Goal: Transaction & Acquisition: Subscribe to service/newsletter

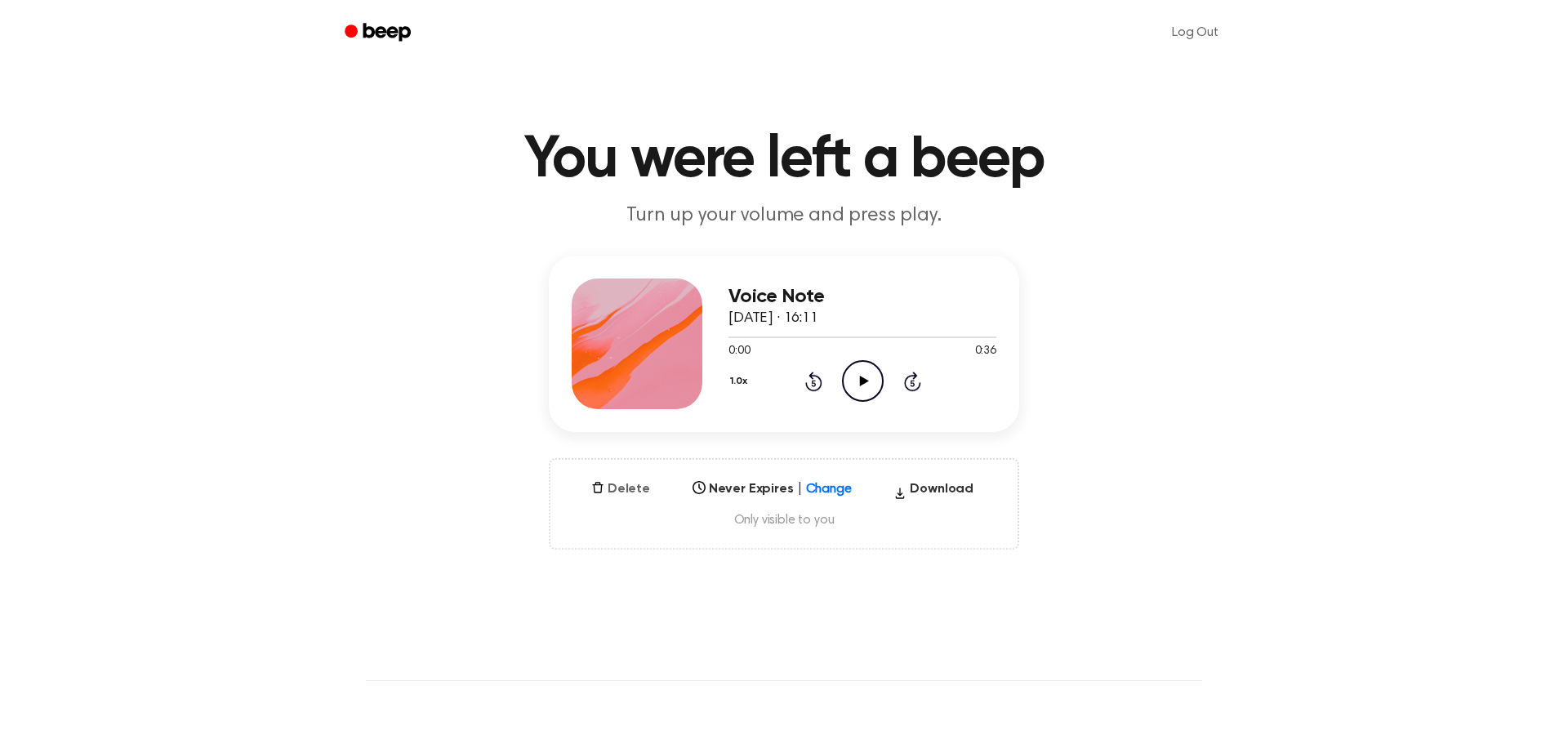
click at [610, 495] on button "Delete" at bounding box center [620, 489] width 72 height 20
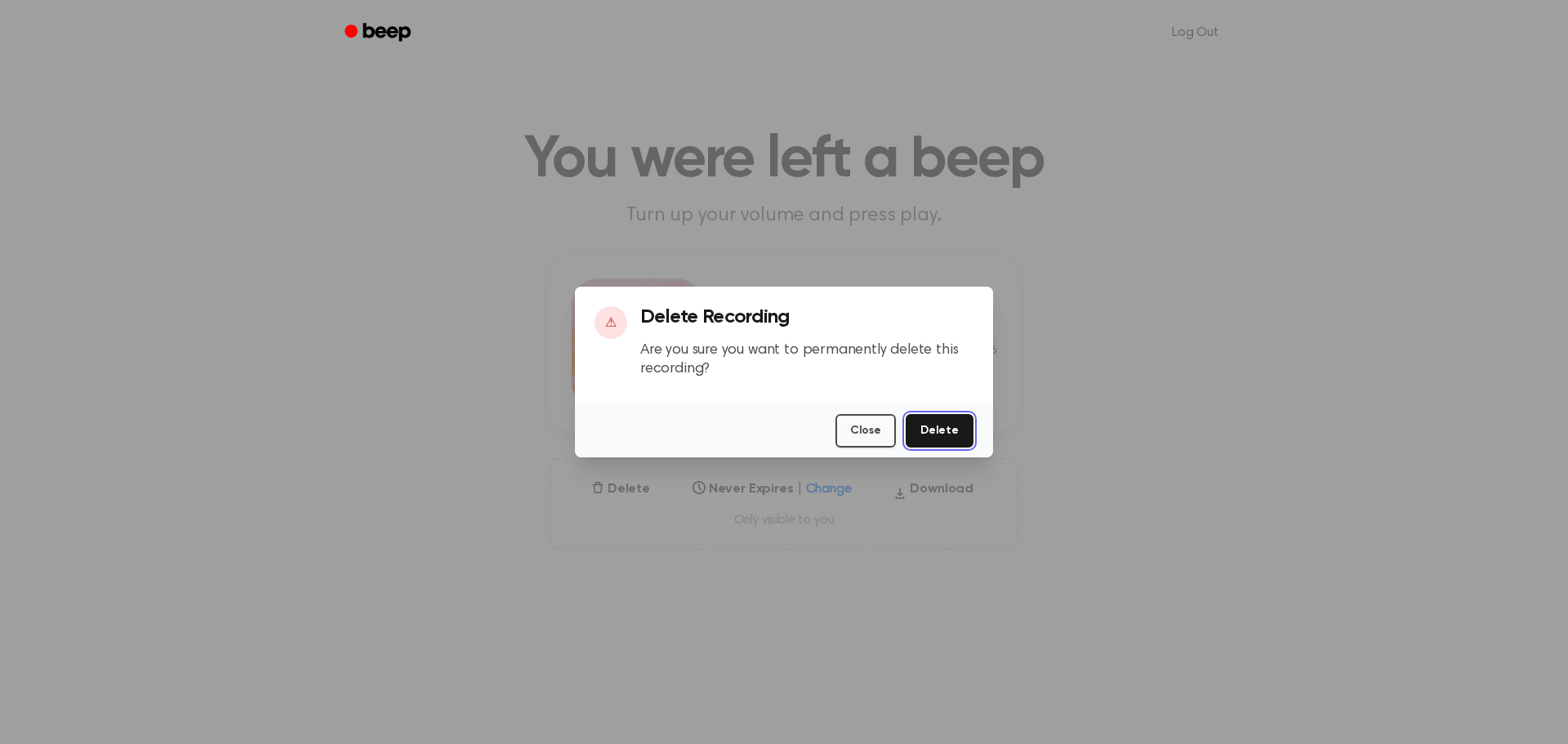
click at [927, 435] on button "Delete" at bounding box center [940, 430] width 68 height 34
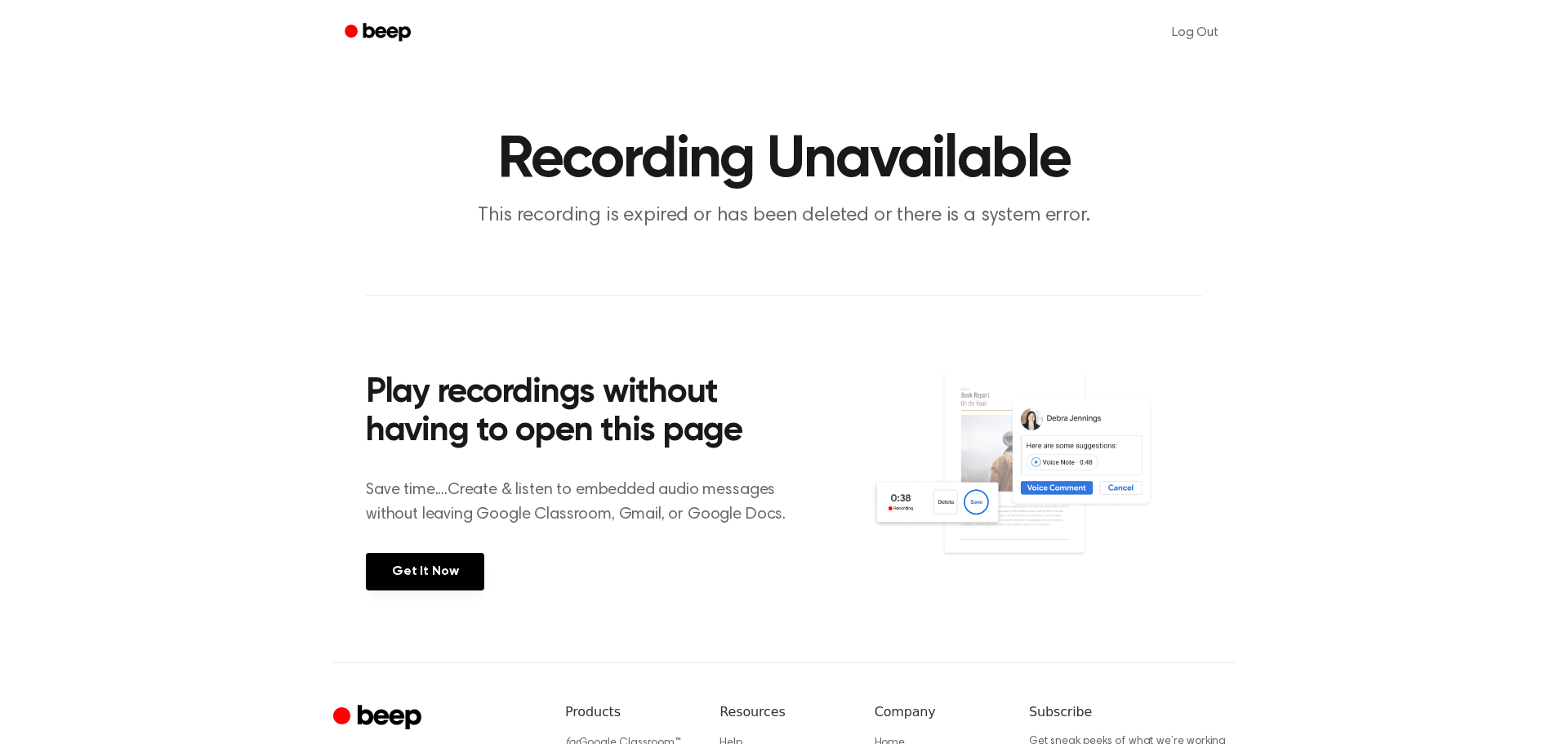
click at [377, 33] on icon "Beep" at bounding box center [387, 32] width 47 height 18
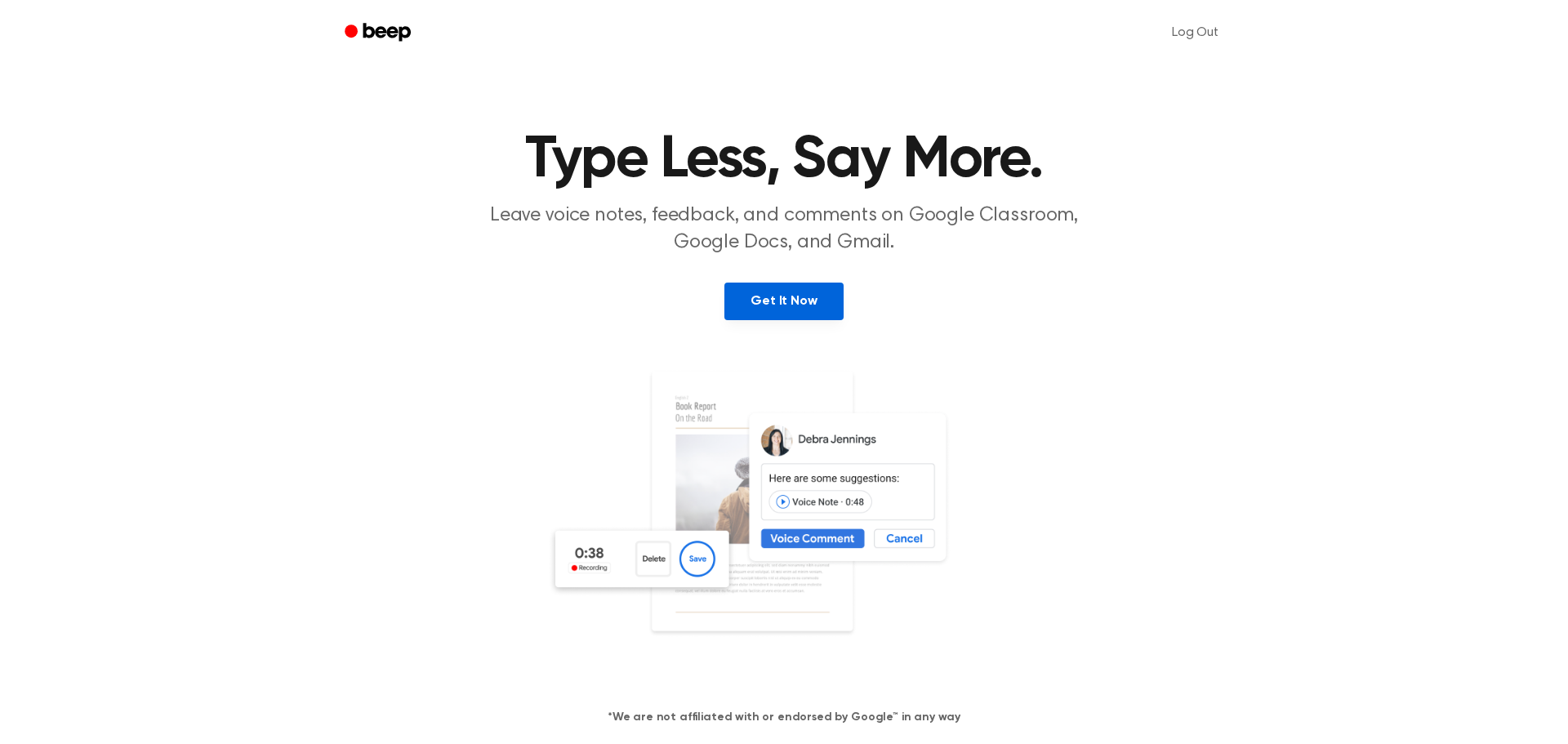
click at [810, 295] on link "Get It Now" at bounding box center [783, 301] width 118 height 37
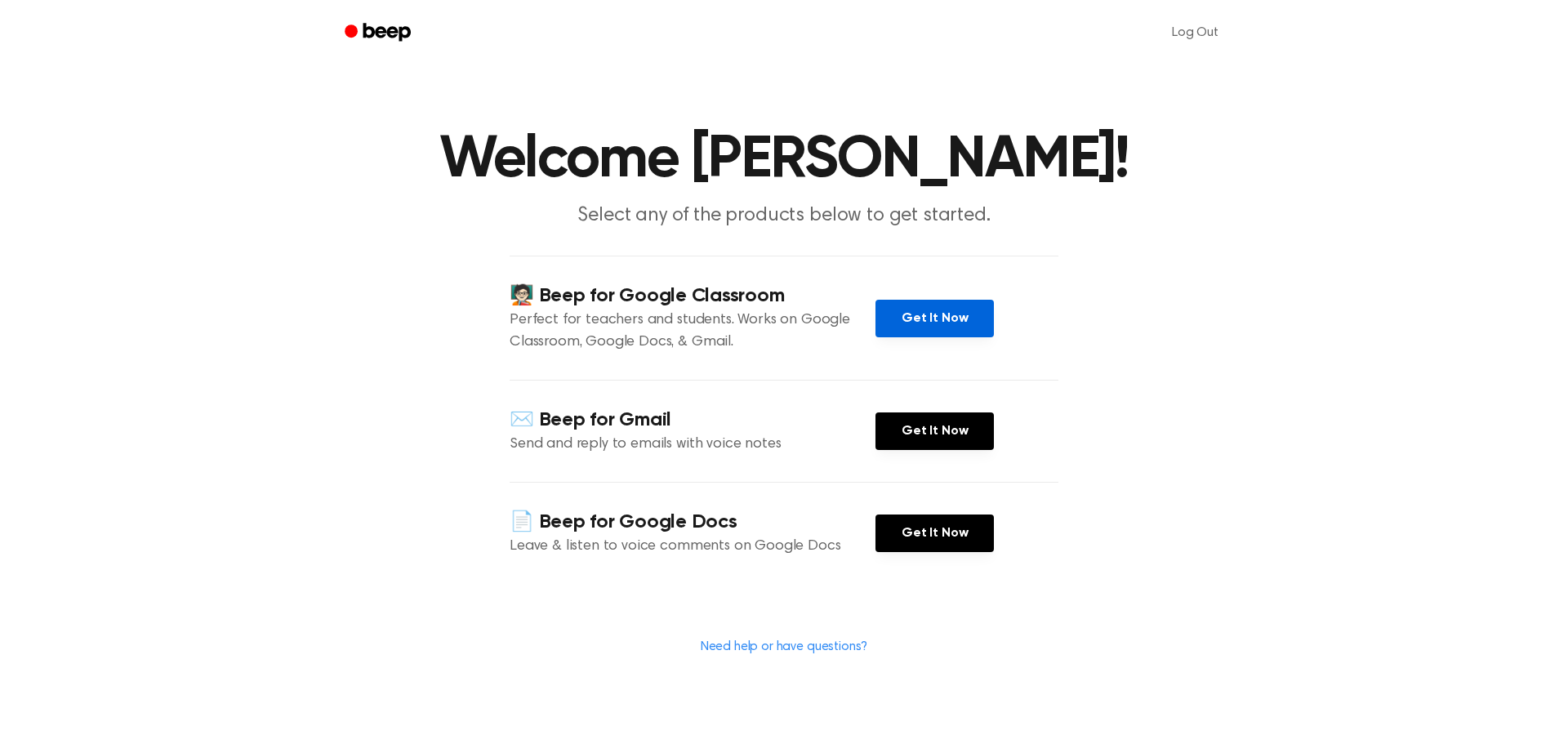
click at [930, 324] on link "Get It Now" at bounding box center [934, 317] width 118 height 37
click at [383, 34] on icon "Beep" at bounding box center [379, 32] width 69 height 24
